Goal: Task Accomplishment & Management: Manage account settings

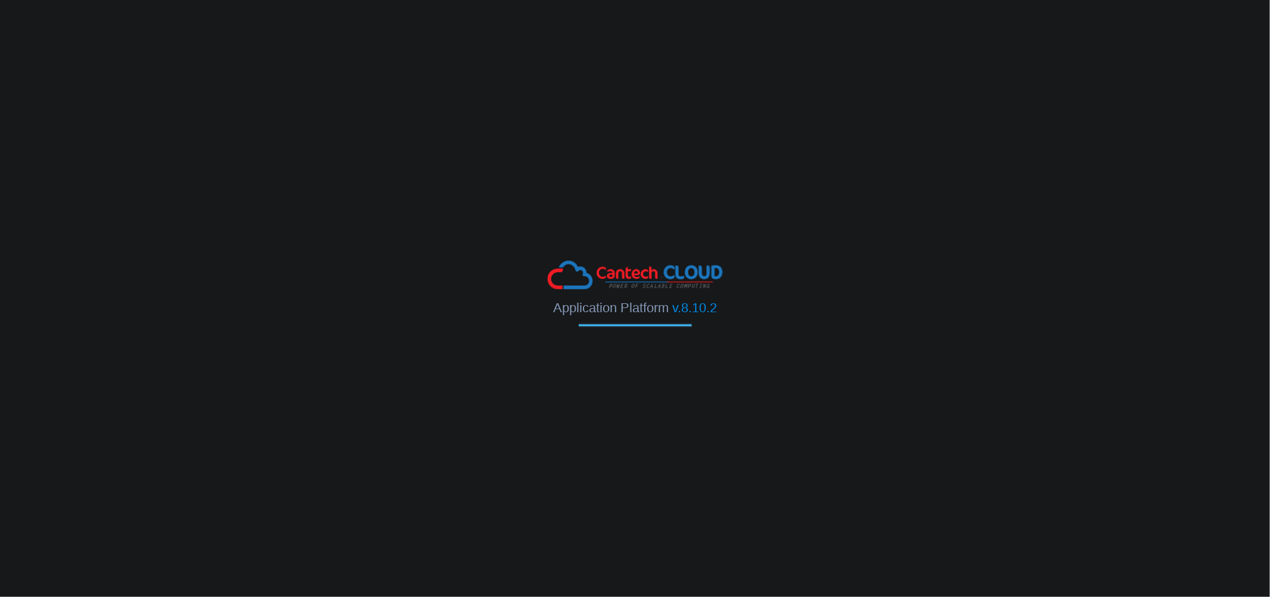
click at [603, 277] on img at bounding box center [635, 275] width 179 height 33
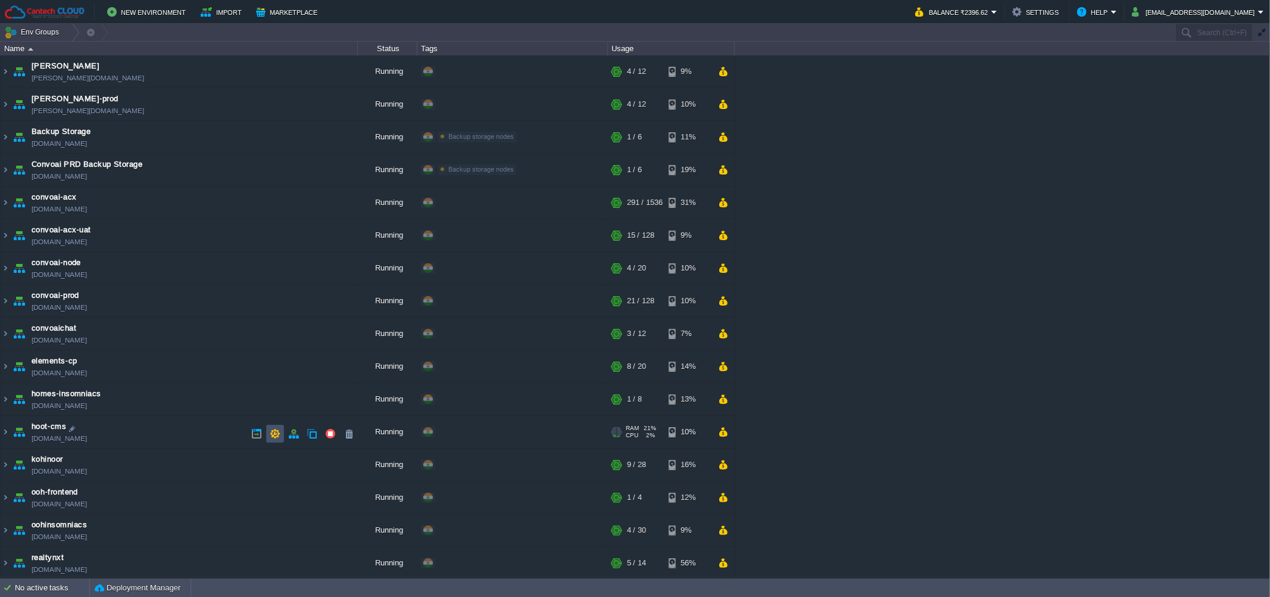
click at [273, 429] on button "button" at bounding box center [275, 433] width 11 height 11
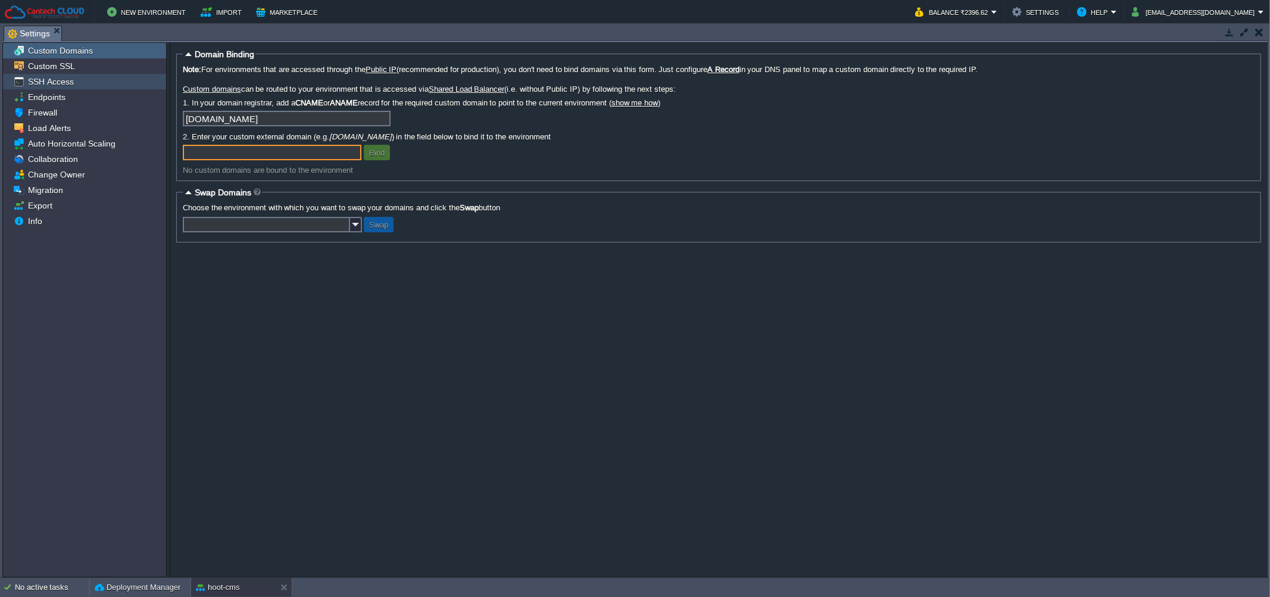
click at [48, 77] on span "SSH Access" at bounding box center [51, 81] width 50 height 11
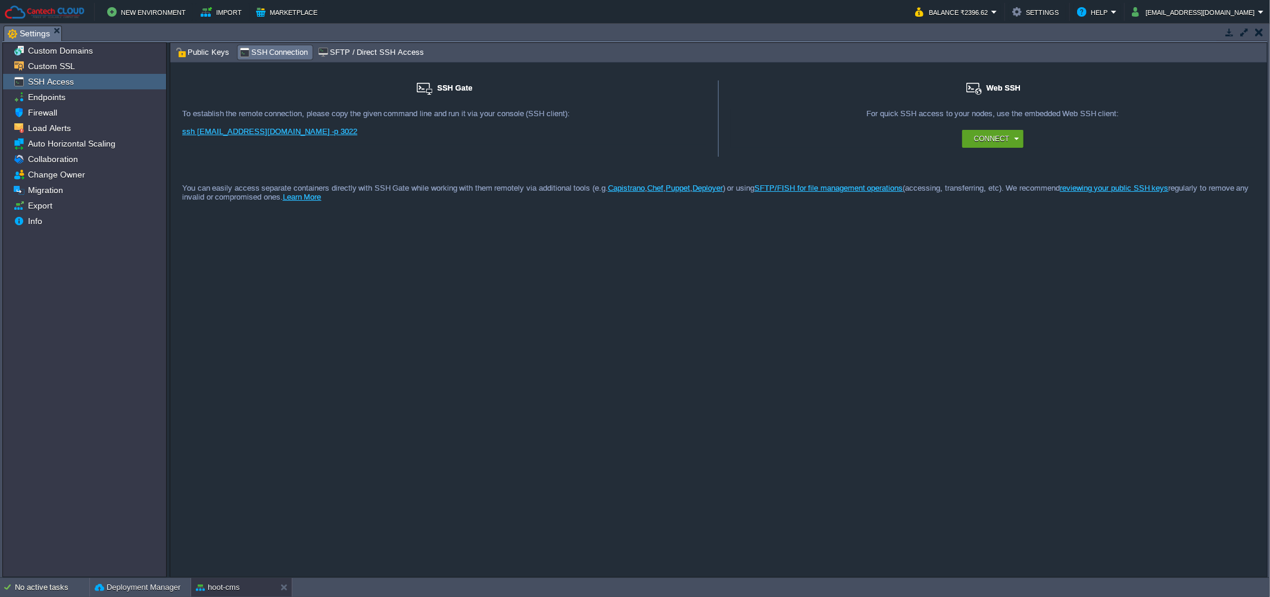
click at [365, 52] on span "SFTP / Direct SSH Access" at bounding box center [370, 52] width 105 height 13
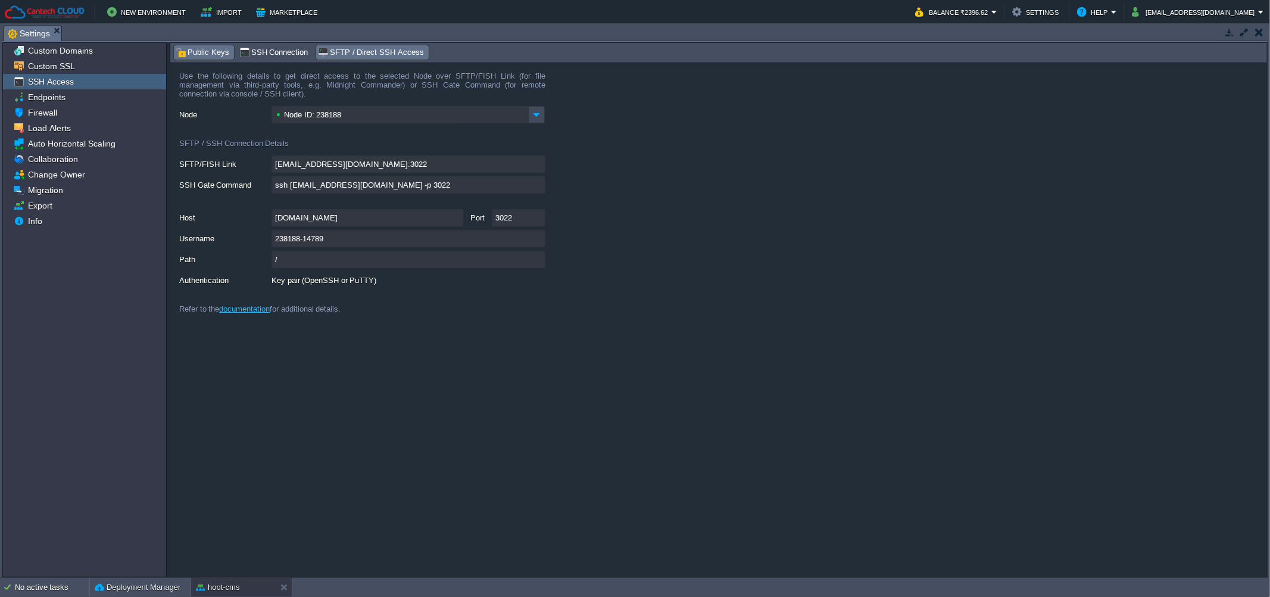
click at [202, 49] on span "Public Keys" at bounding box center [203, 52] width 54 height 13
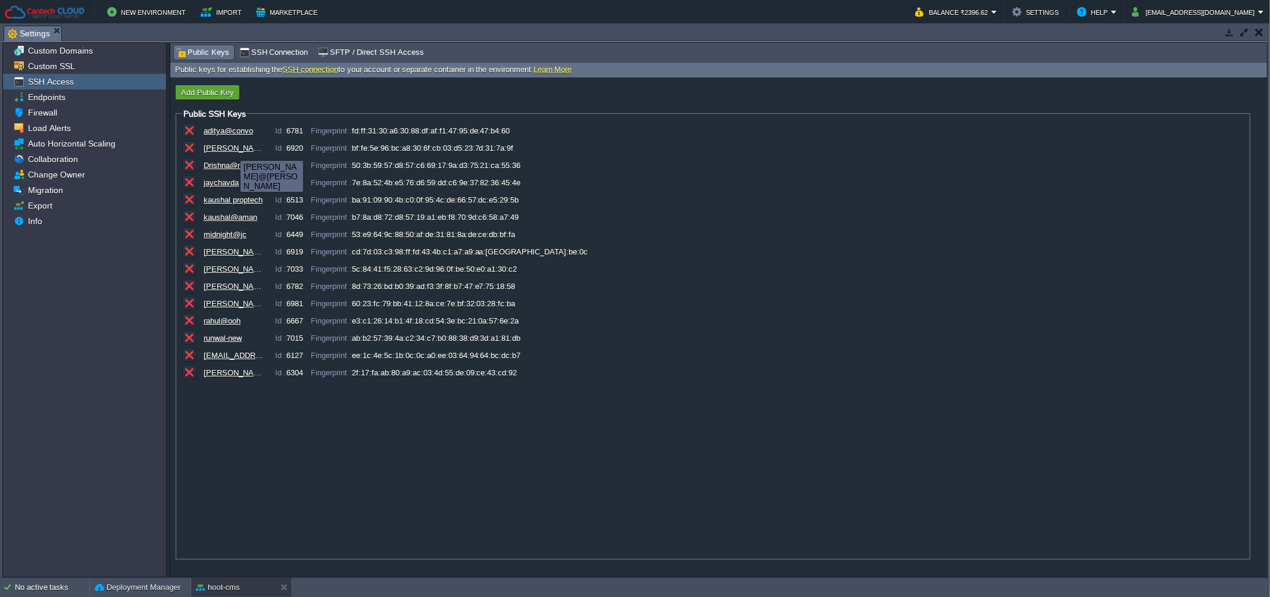
click at [232, 150] on div "[PERSON_NAME]@[PERSON_NAME]" at bounding box center [234, 147] width 60 height 9
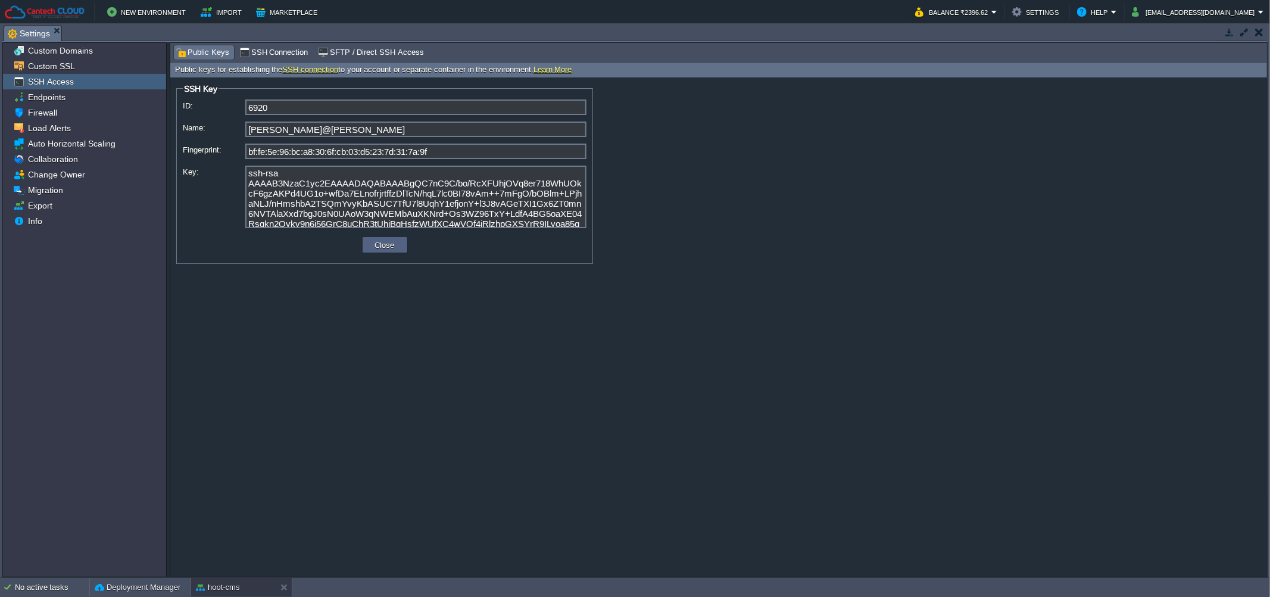
click at [311, 189] on textarea "ssh-rsa AAAAB3NzaC1yc2EAAAADAQABAAABgQC7nC9C/bo/RcXFUhjOVq8er718WhUOkcF6gzAKPd4…" at bounding box center [415, 197] width 341 height 63
click at [432, 203] on textarea "ssh-rsa AAAAB3NzaC1yc2EAAAADAQABAAABgQC7nC9C/bo/RcXFUhjOVq8er718WhUOkcF6gzAKPd4…" at bounding box center [415, 197] width 341 height 63
click at [422, 198] on textarea "ssh-rsa AAAAB3NzaC1yc2EAAAADAQABAAABgQC7nC9C/bo/RcXFUhjOVq8er718WhUOkcF6gzAKPd4…" at bounding box center [415, 197] width 341 height 63
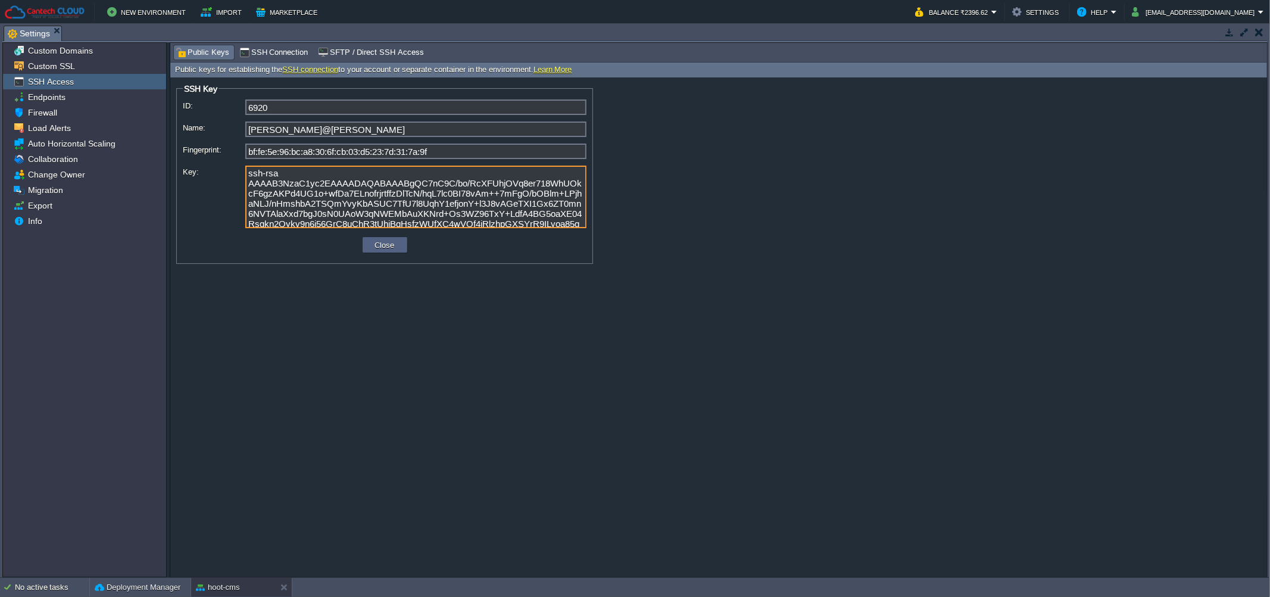
click at [422, 198] on textarea "ssh-rsa AAAAB3NzaC1yc2EAAAADAQABAAABgQC7nC9C/bo/RcXFUhjOVq8er718WhUOkcF6gzAKPd4…" at bounding box center [415, 197] width 341 height 63
click at [387, 247] on button "Close" at bounding box center [385, 244] width 27 height 11
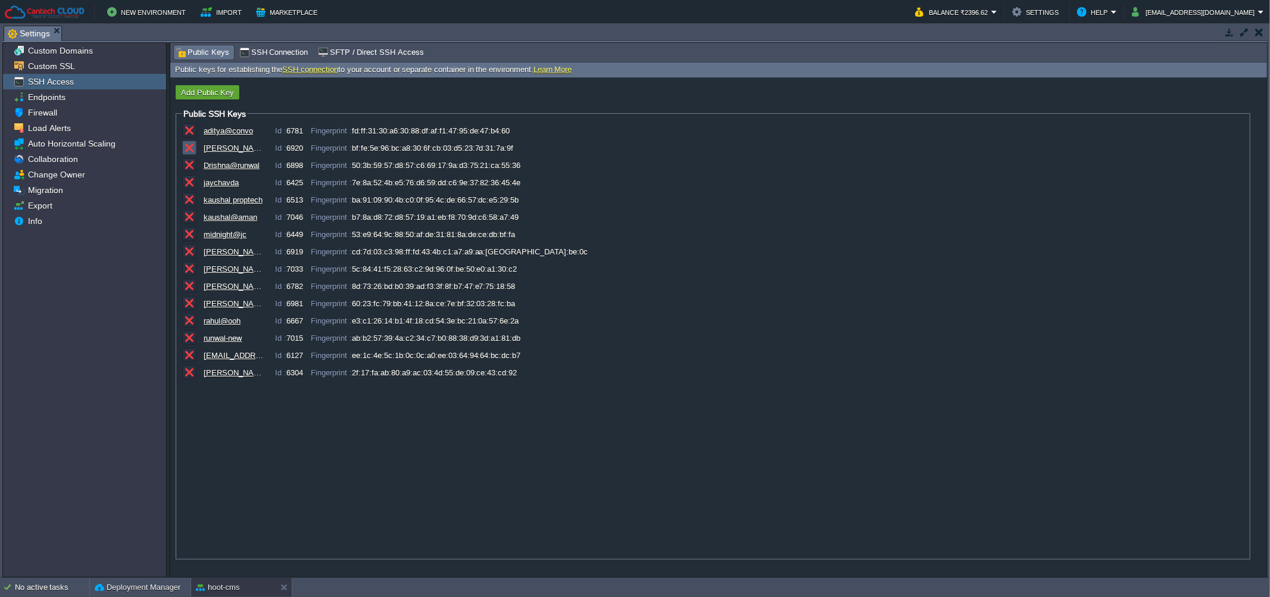
click at [187, 155] on td at bounding box center [189, 148] width 14 height 14
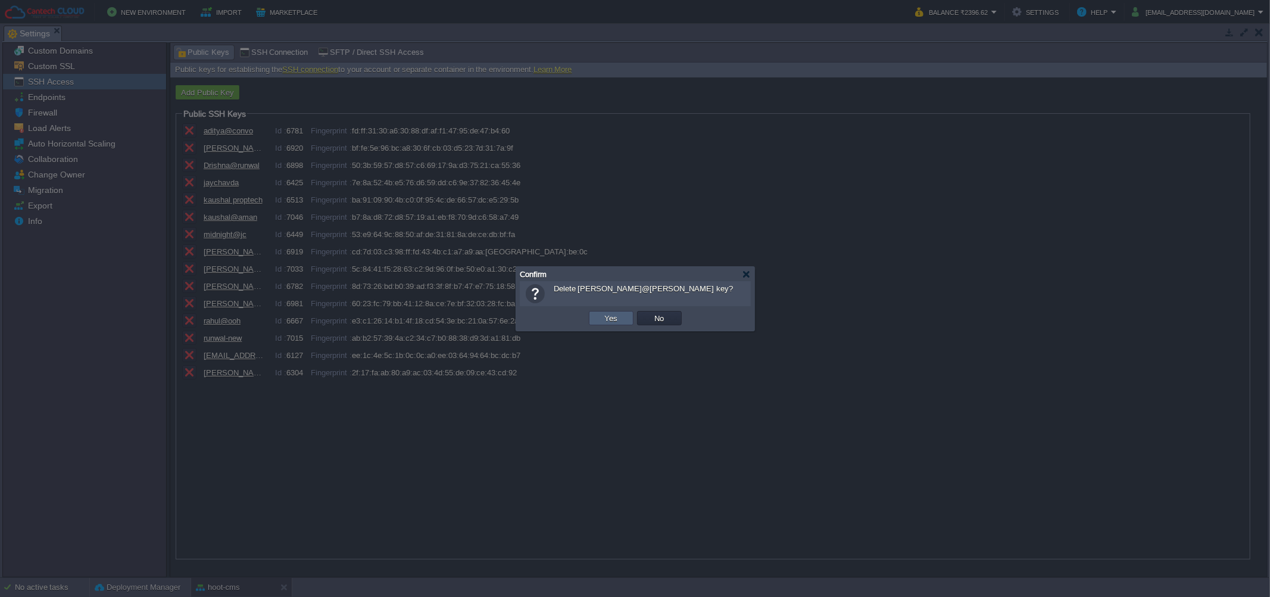
click at [612, 323] on button "Yes" at bounding box center [611, 318] width 20 height 11
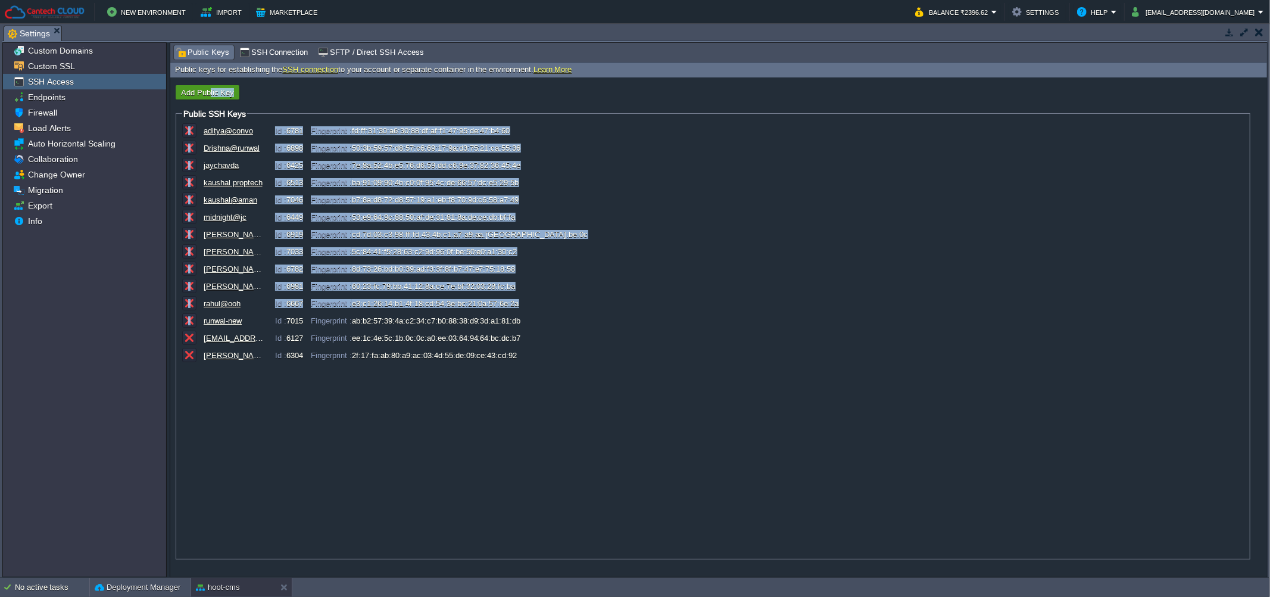
drag, startPoint x: 612, startPoint y: 323, endPoint x: 210, endPoint y: 93, distance: 463.5
click at [210, 93] on form "Add Public Key Public SSH Keys aditya@convo Id : 6781 Fingerprint : fd:ff:31:30…" at bounding box center [718, 326] width 1097 height 498
click at [210, 93] on button "Add Public Key" at bounding box center [207, 92] width 60 height 11
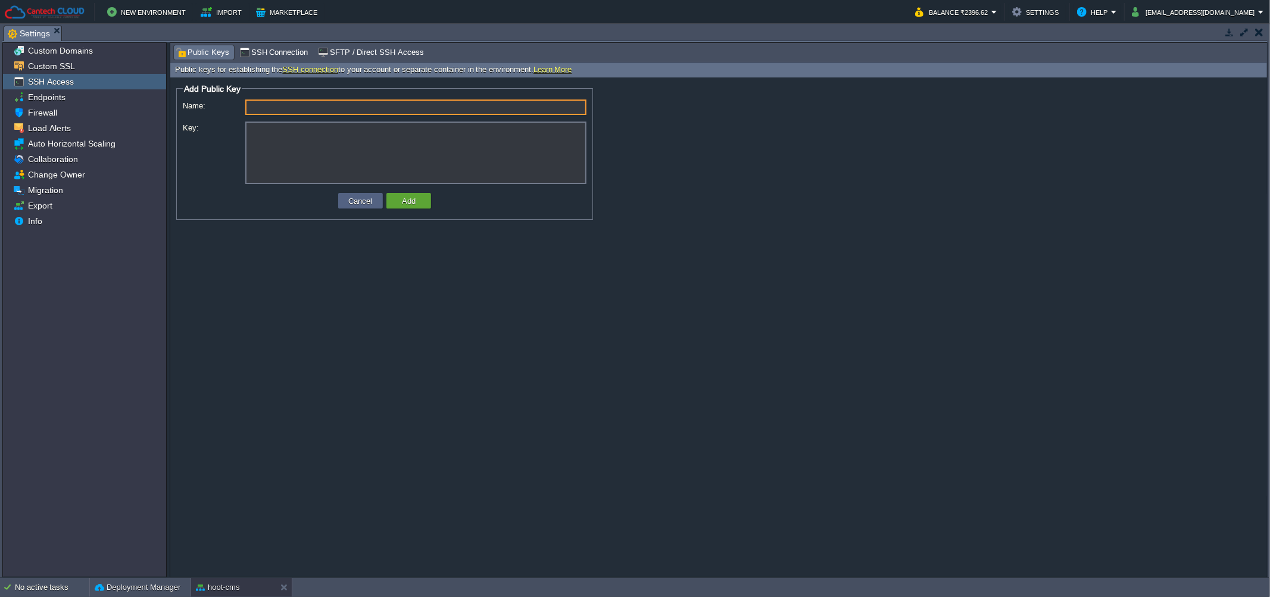
click at [313, 144] on textarea "Key:" at bounding box center [415, 152] width 341 height 63
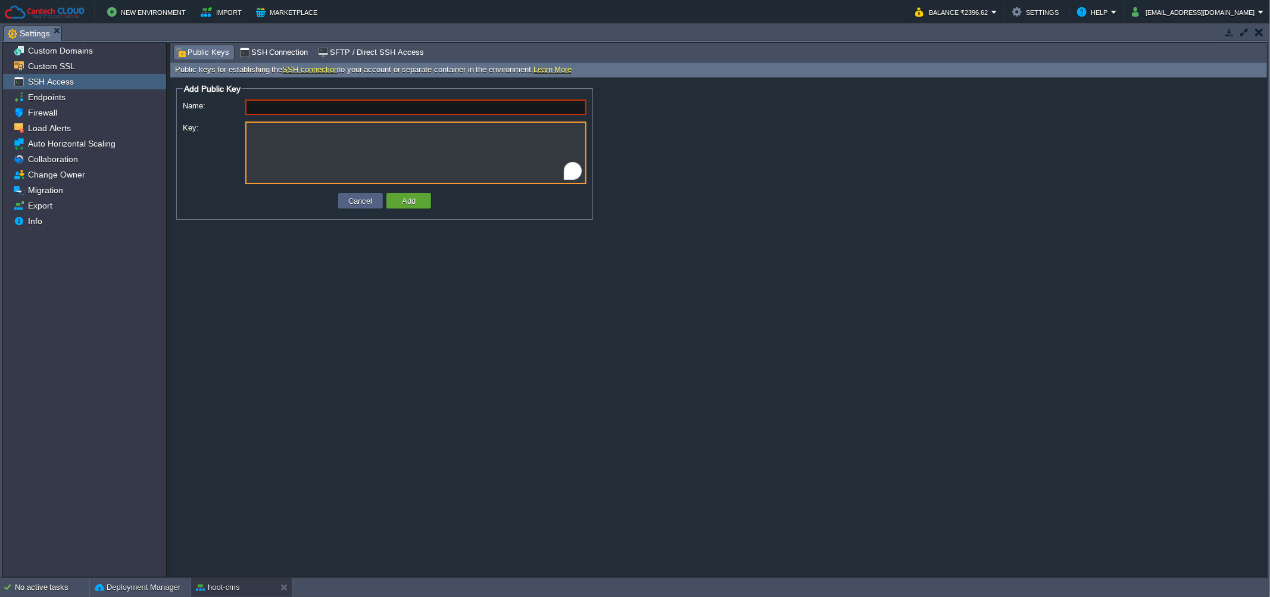
paste textarea "ssh-ed25519 AAAAC3NzaC1lZDI1NTE5AAAAIJ70bG5QgDm39P5AVbU9GWUQZIOtxv3ioUakf4Dg0ir…"
type textarea "ssh-ed25519 AAAAC3NzaC1lZDI1NTE5AAAAIJ70bG5QgDm39P5AVbU9GWUQZIOtxv3ioUakf4Dg0ir…"
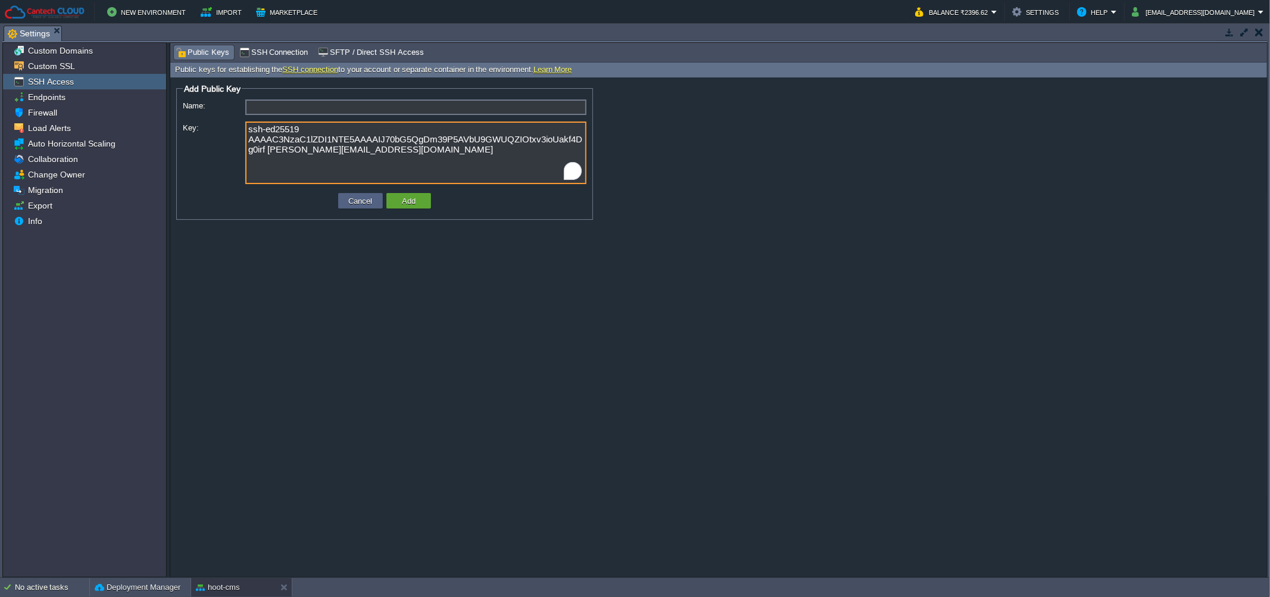
type input "[PERSON_NAME][EMAIL_ADDRESS][DOMAIN_NAME]"
type textarea "ssh-ed25519 AAAAC3NzaC1lZDI1NTE5AAAAIJ70bG5QgDm39P5AVbU9GWUQZIOtxv3ioUakf4Dg0ir…"
click at [412, 203] on button "Add" at bounding box center [408, 200] width 21 height 11
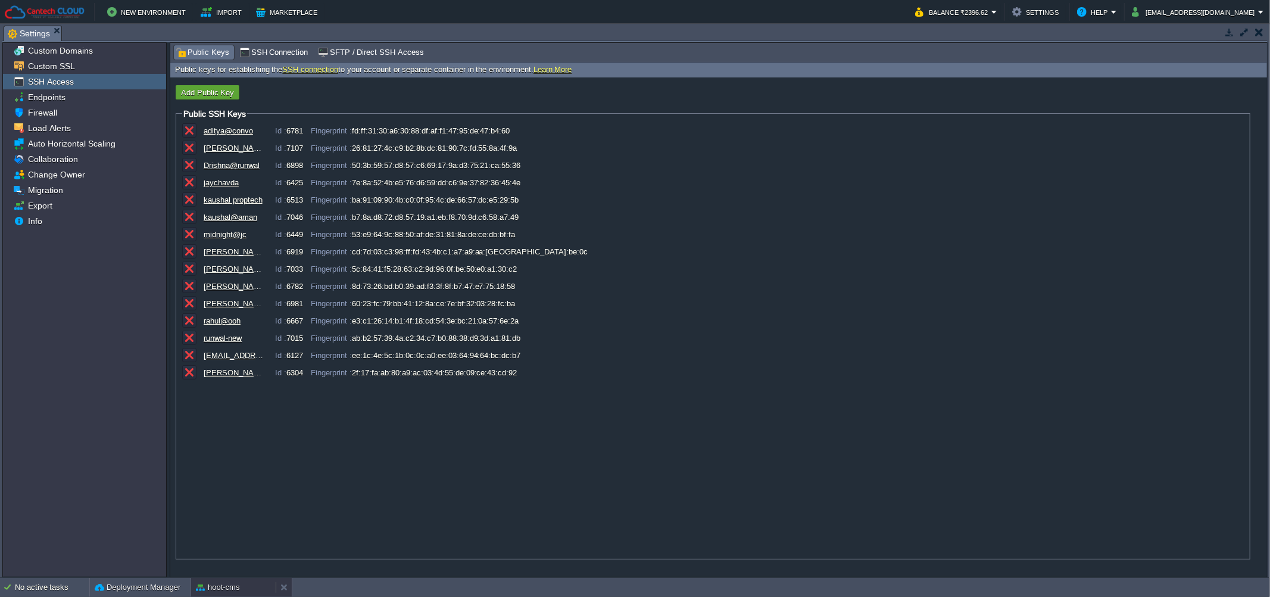
click at [225, 587] on button "hoot-cms" at bounding box center [217, 587] width 43 height 12
